Goal: Navigation & Orientation: Understand site structure

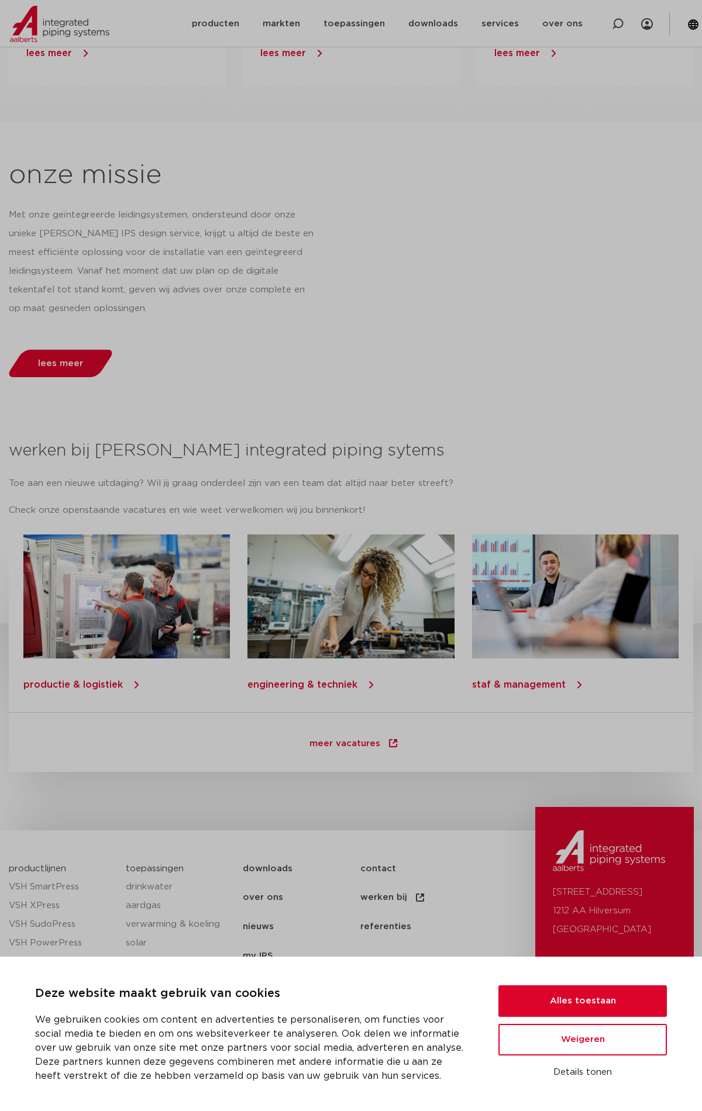
scroll to position [1113, 0]
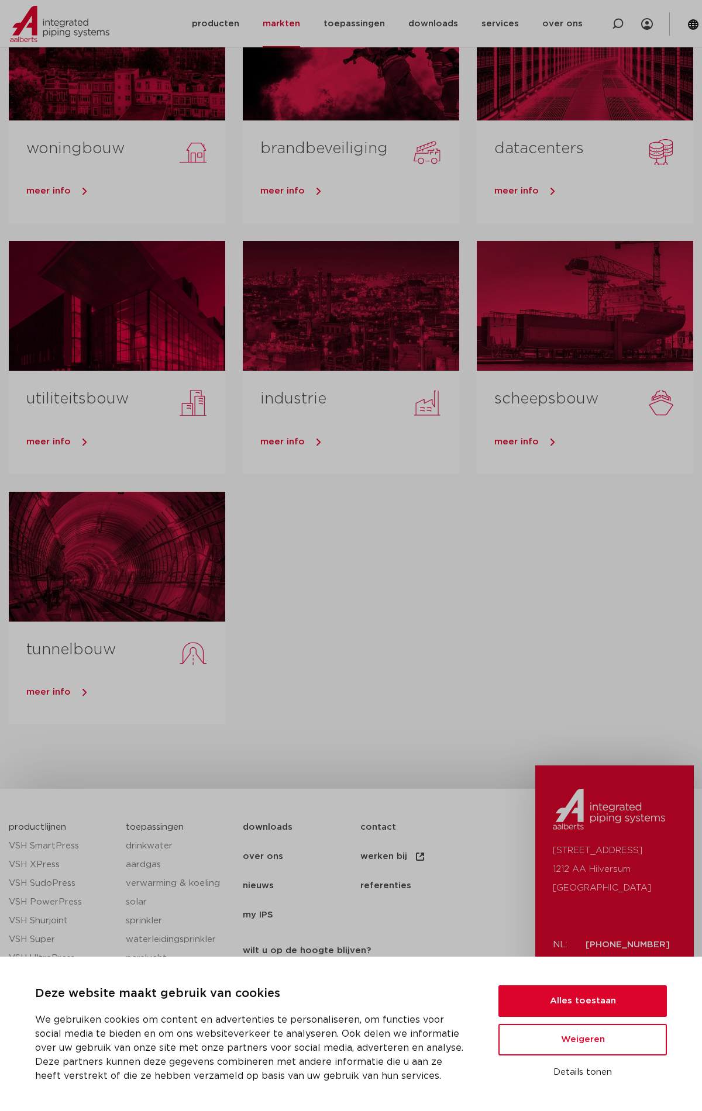
scroll to position [187, 0]
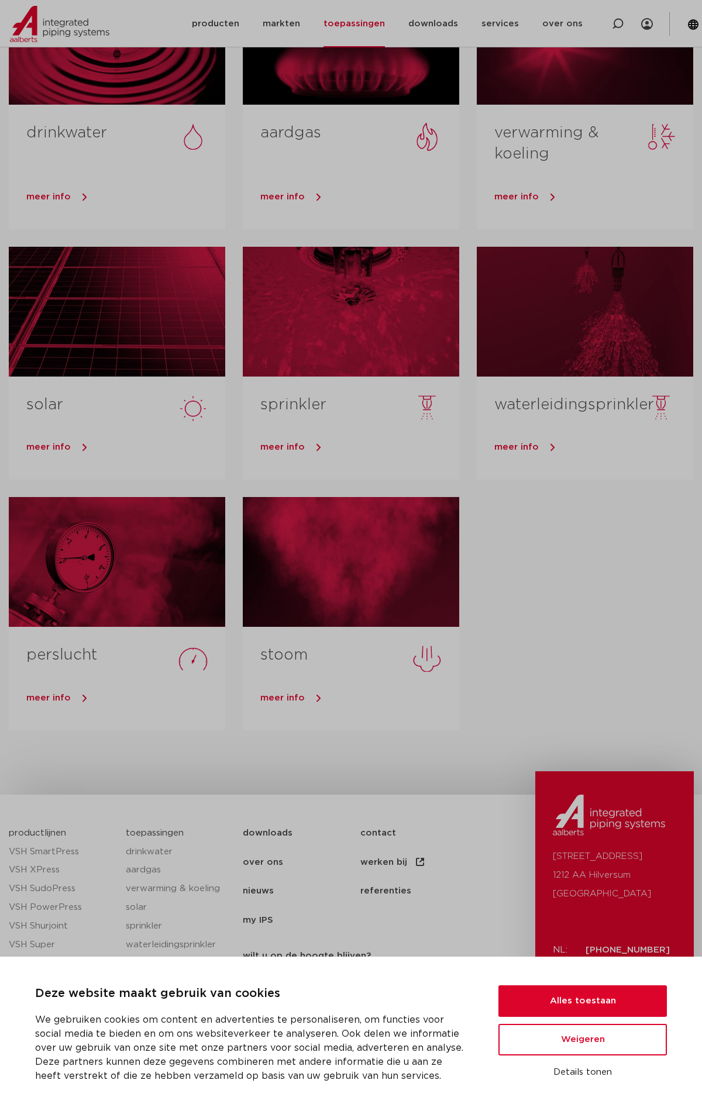
scroll to position [209, 0]
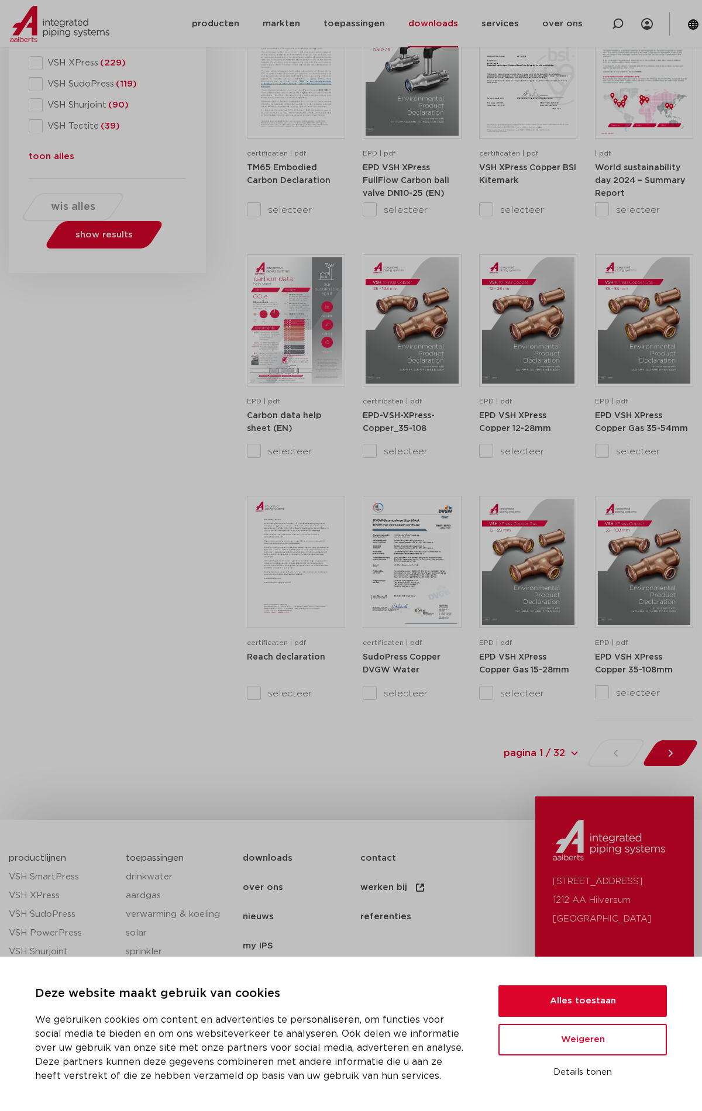
scroll to position [778, 0]
